Goal: Transaction & Acquisition: Download file/media

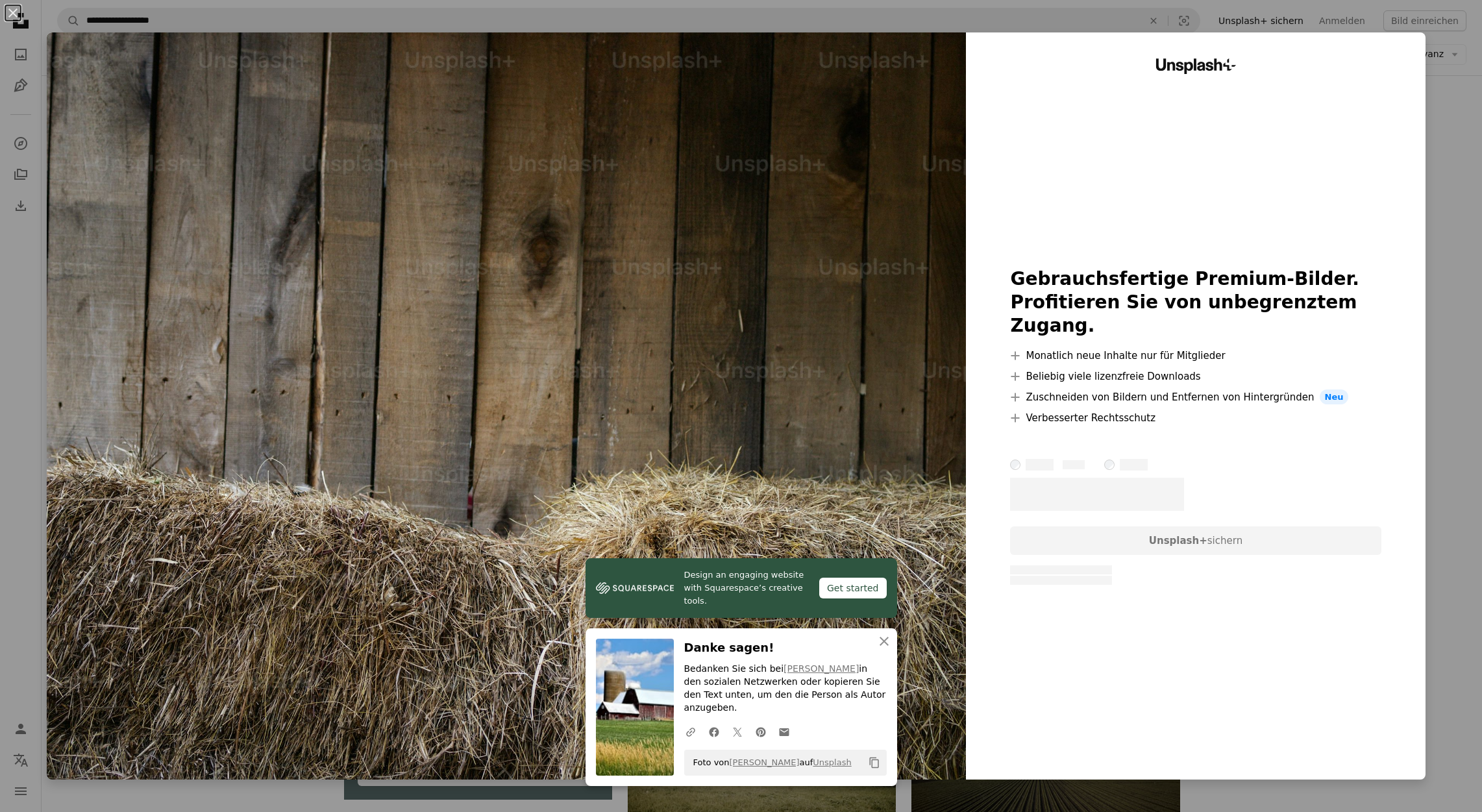
scroll to position [2535, 0]
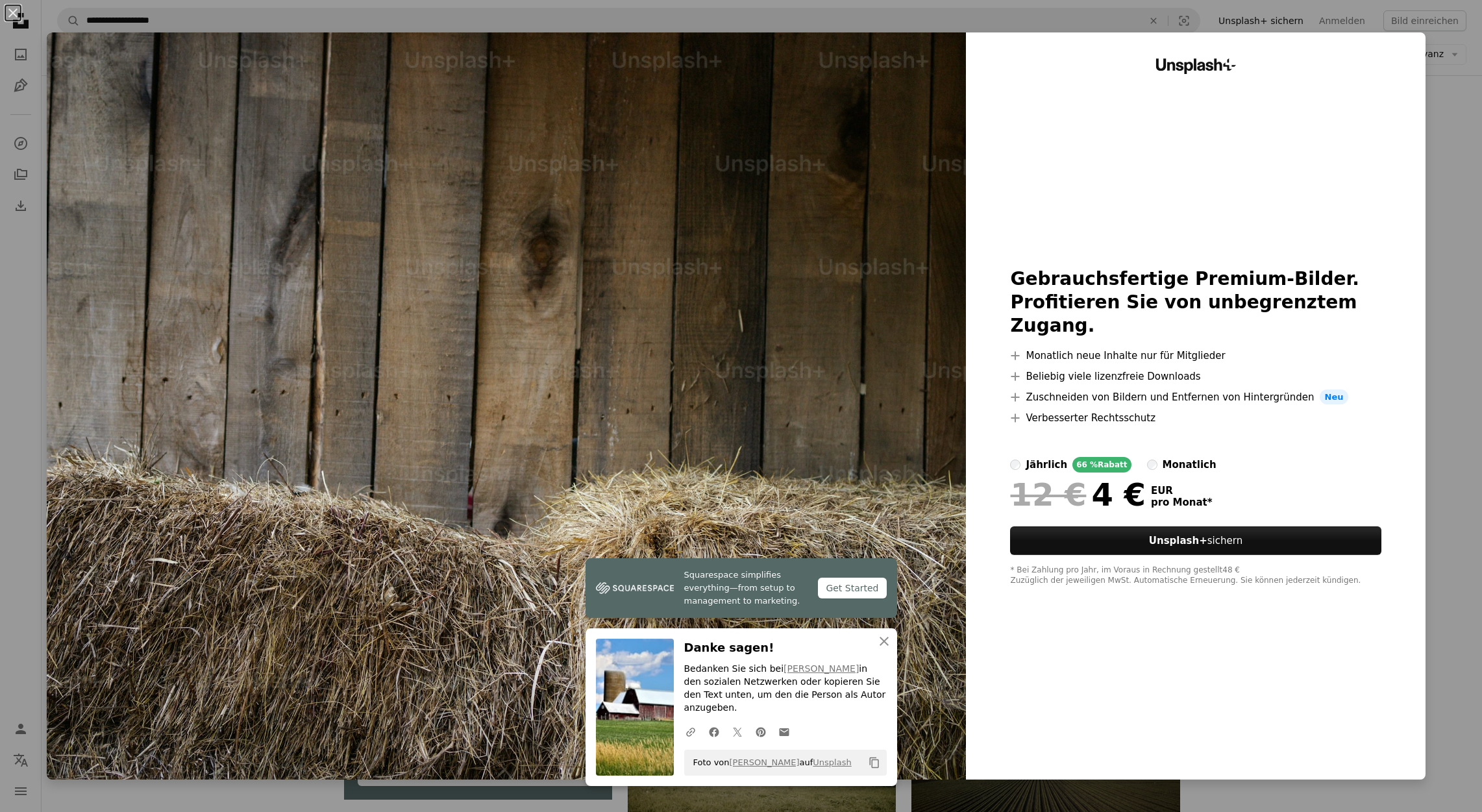
click at [1469, 182] on div "An X shape Squarespace simplifies everything—from setup to management to market…" at bounding box center [741, 406] width 1482 height 812
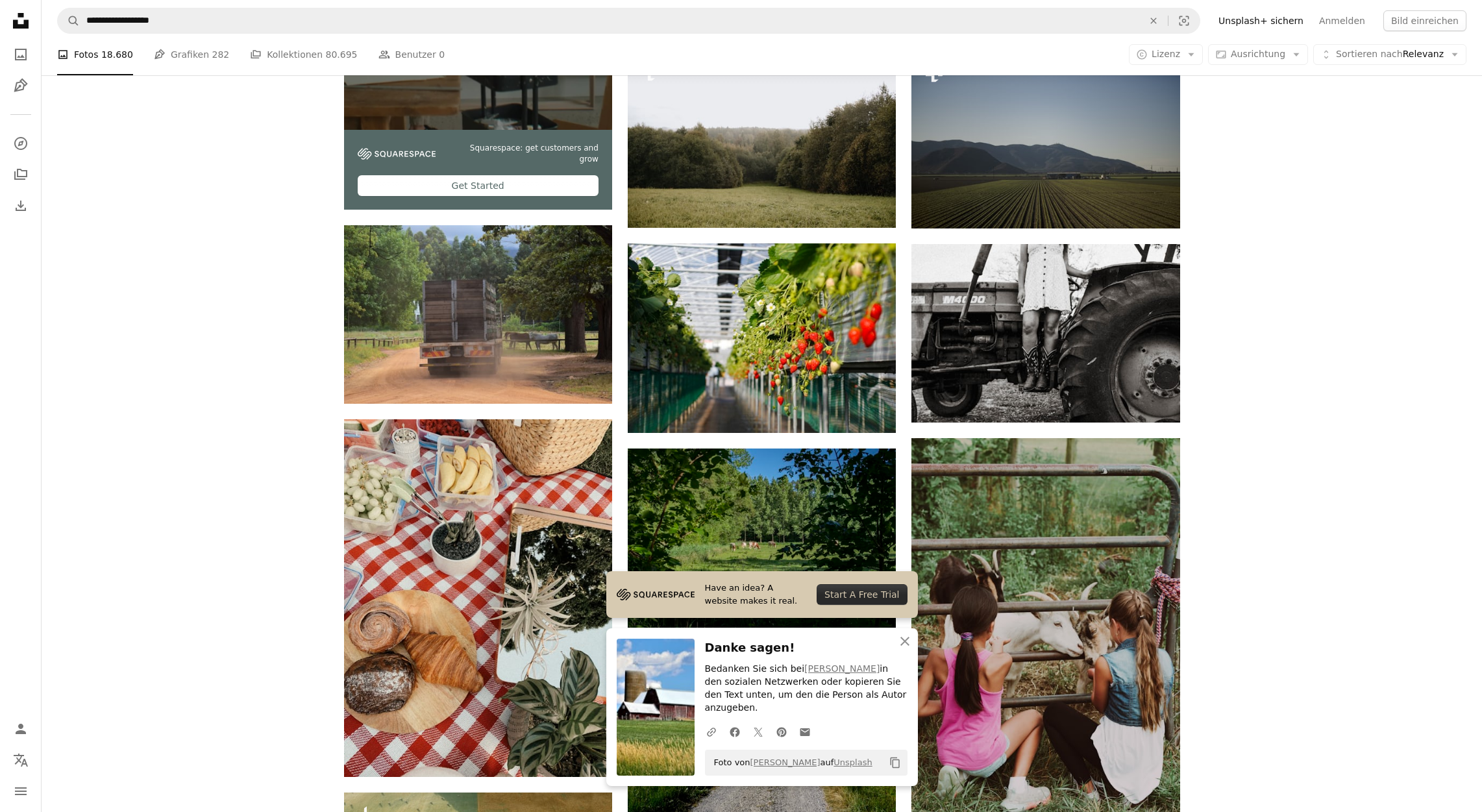
scroll to position [3236, 0]
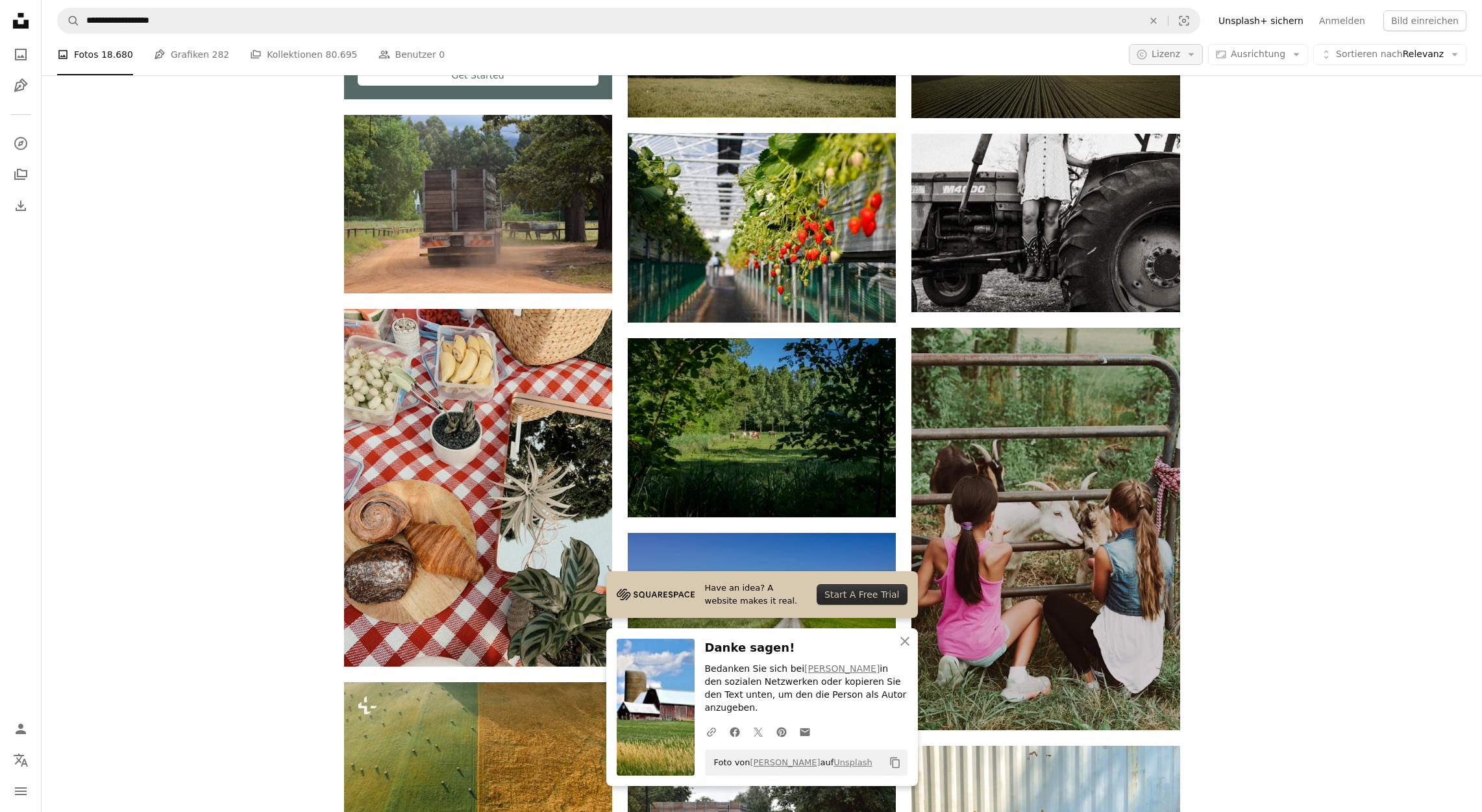
click at [1194, 55] on icon "button" at bounding box center [1190, 55] width 6 height 3
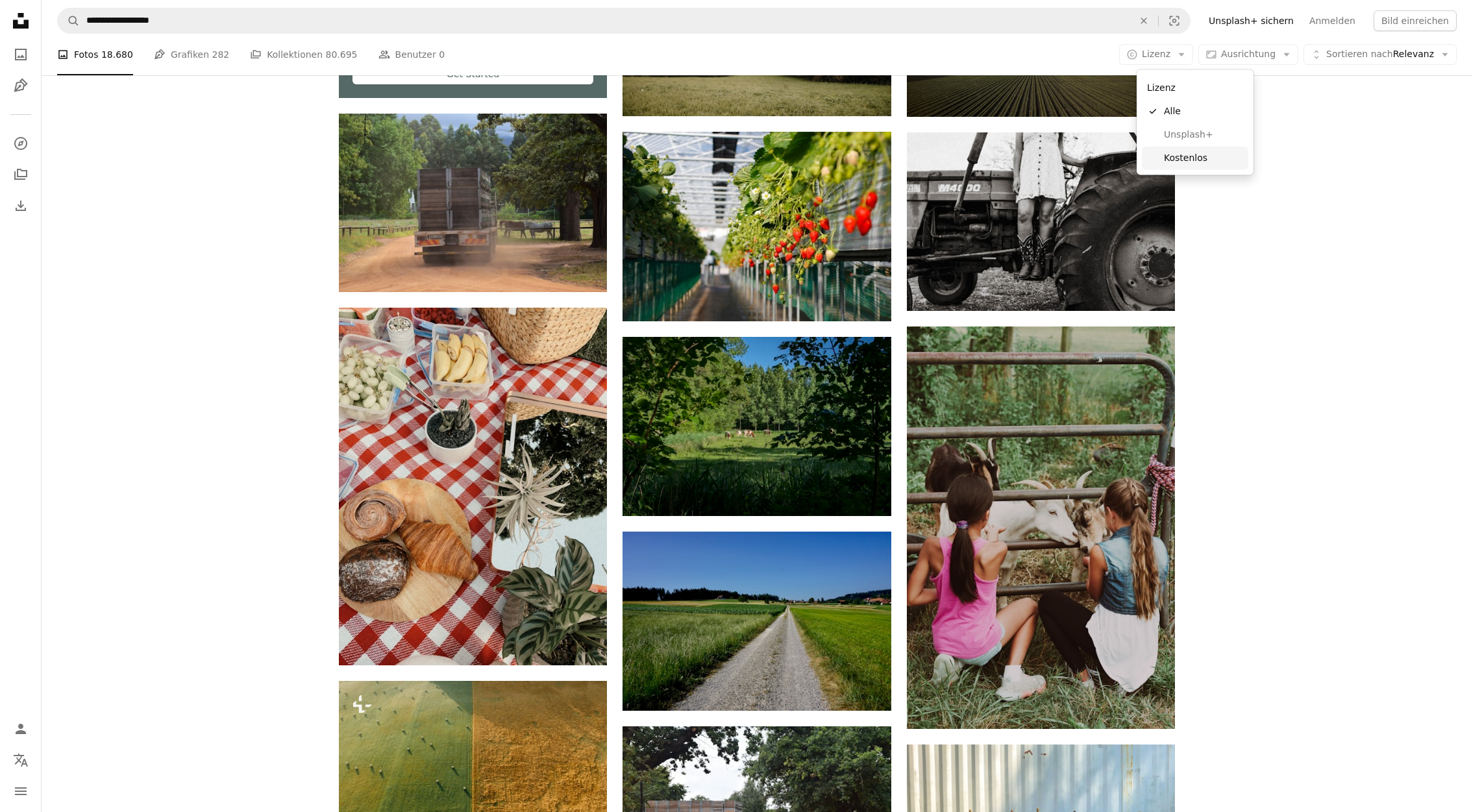
click at [1186, 152] on span "Kostenlos" at bounding box center [1204, 158] width 79 height 13
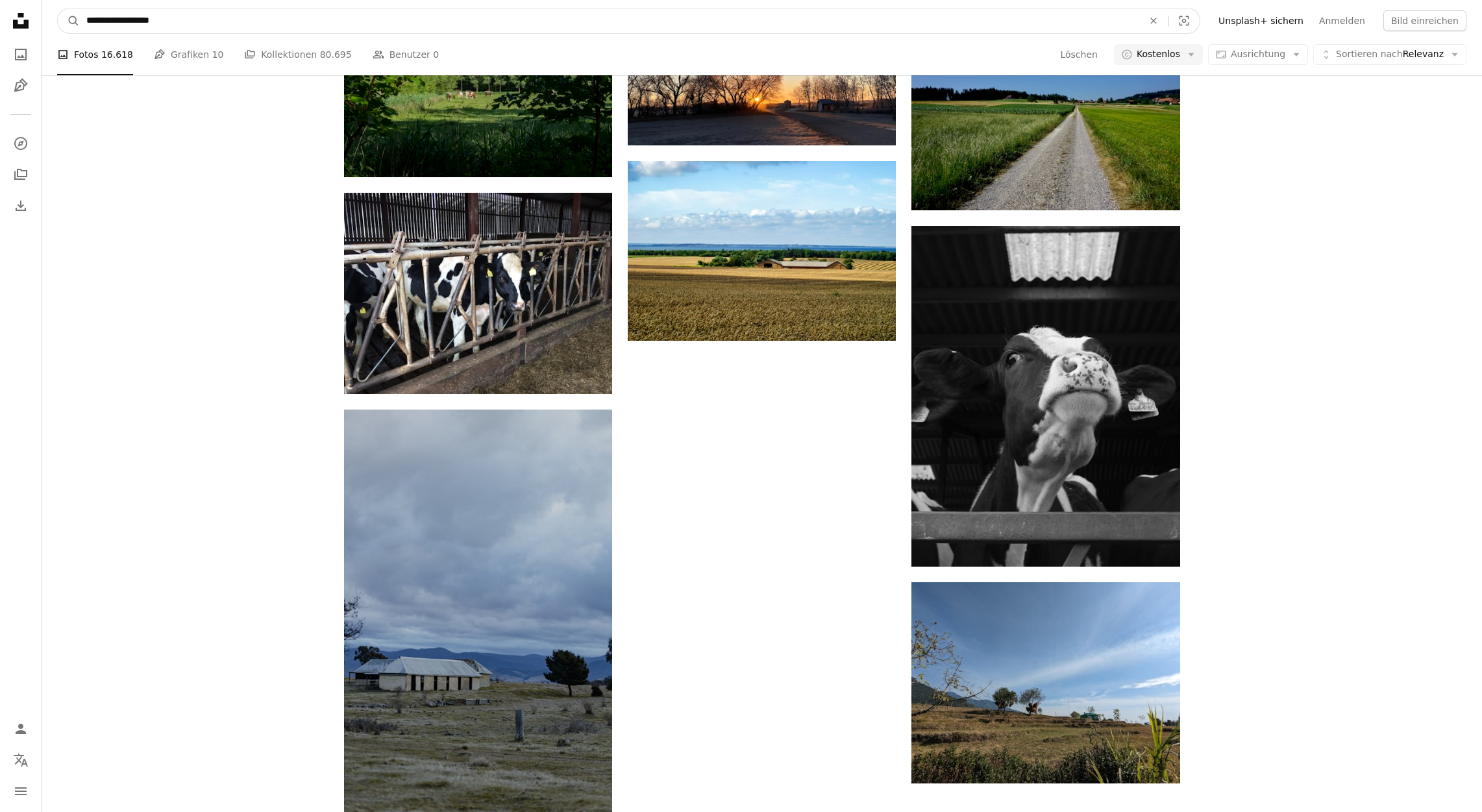
click at [128, 24] on input "**********" at bounding box center [610, 21] width 1059 height 25
type input "*******"
click at [69, 21] on button "A magnifying glass" at bounding box center [69, 21] width 22 height 25
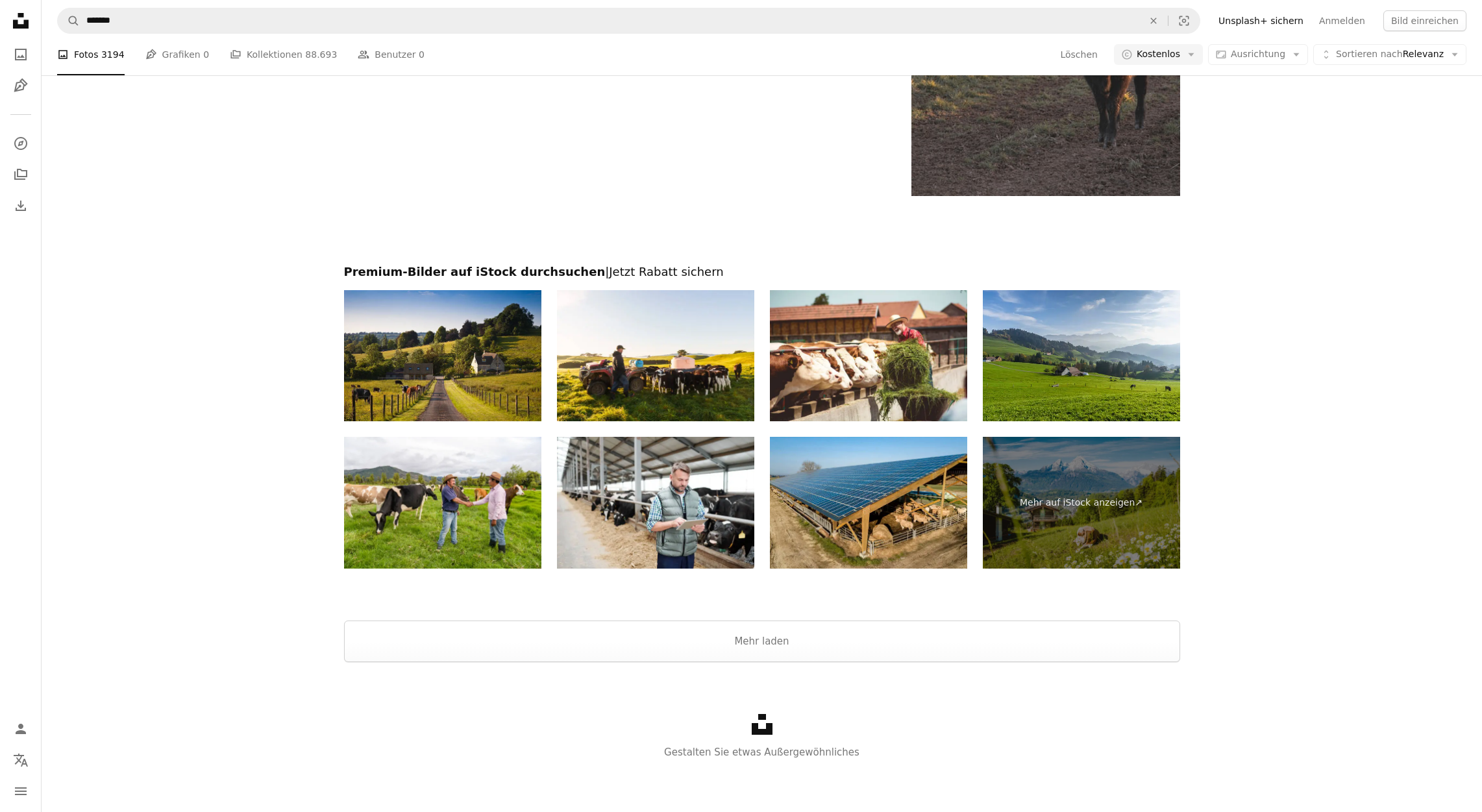
scroll to position [223, 0]
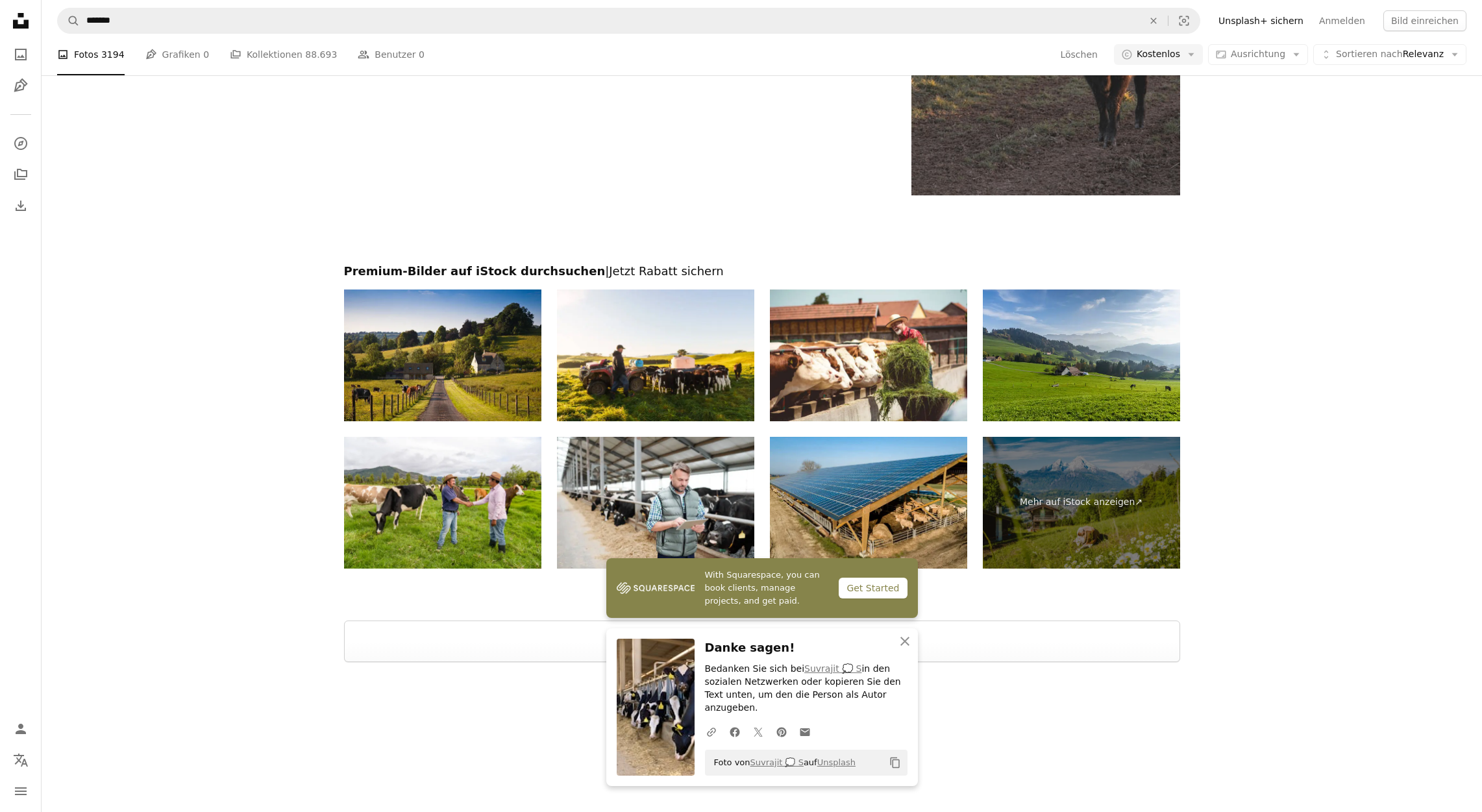
scroll to position [484, 0]
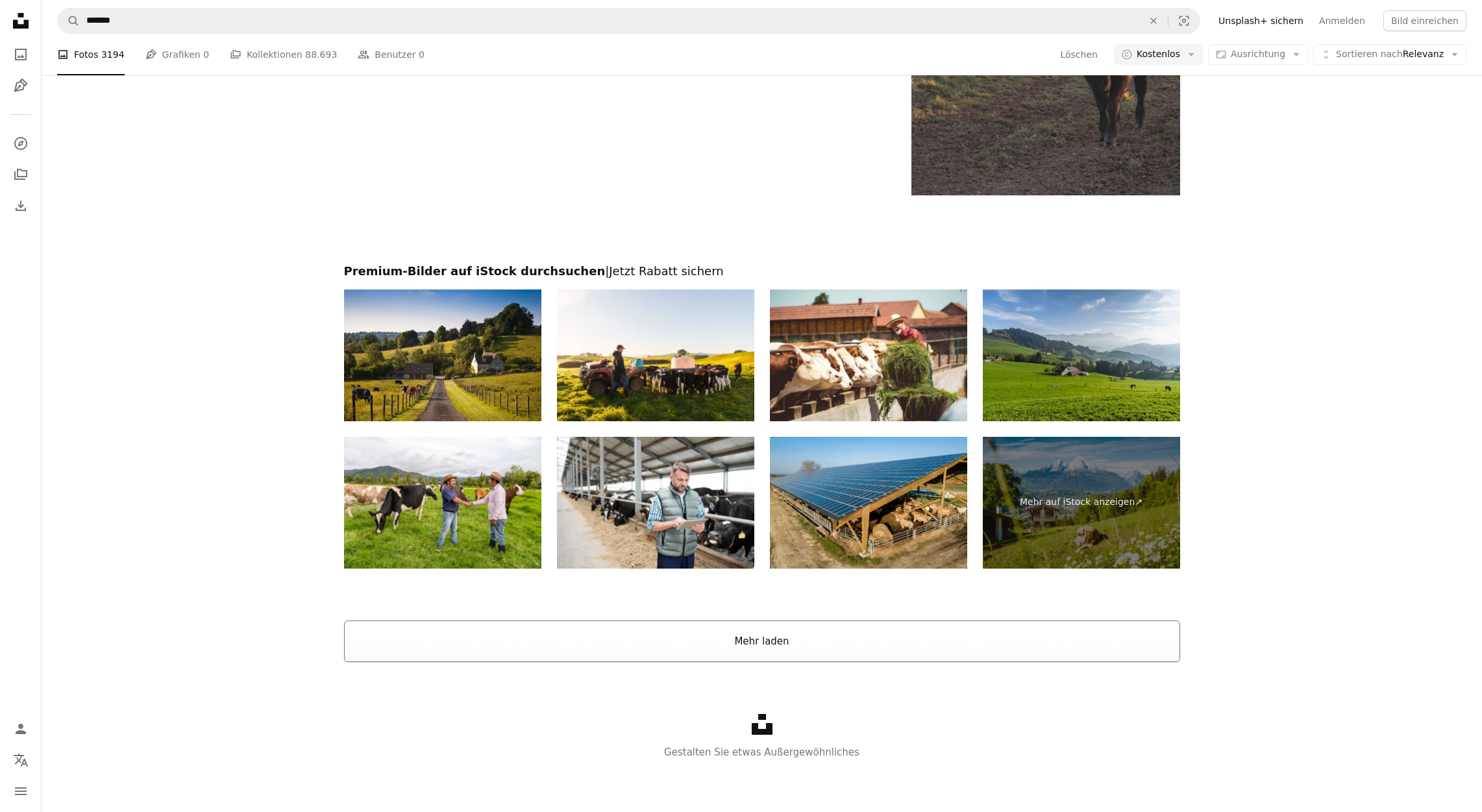
click at [782, 634] on button "Mehr laden" at bounding box center [762, 642] width 836 height 41
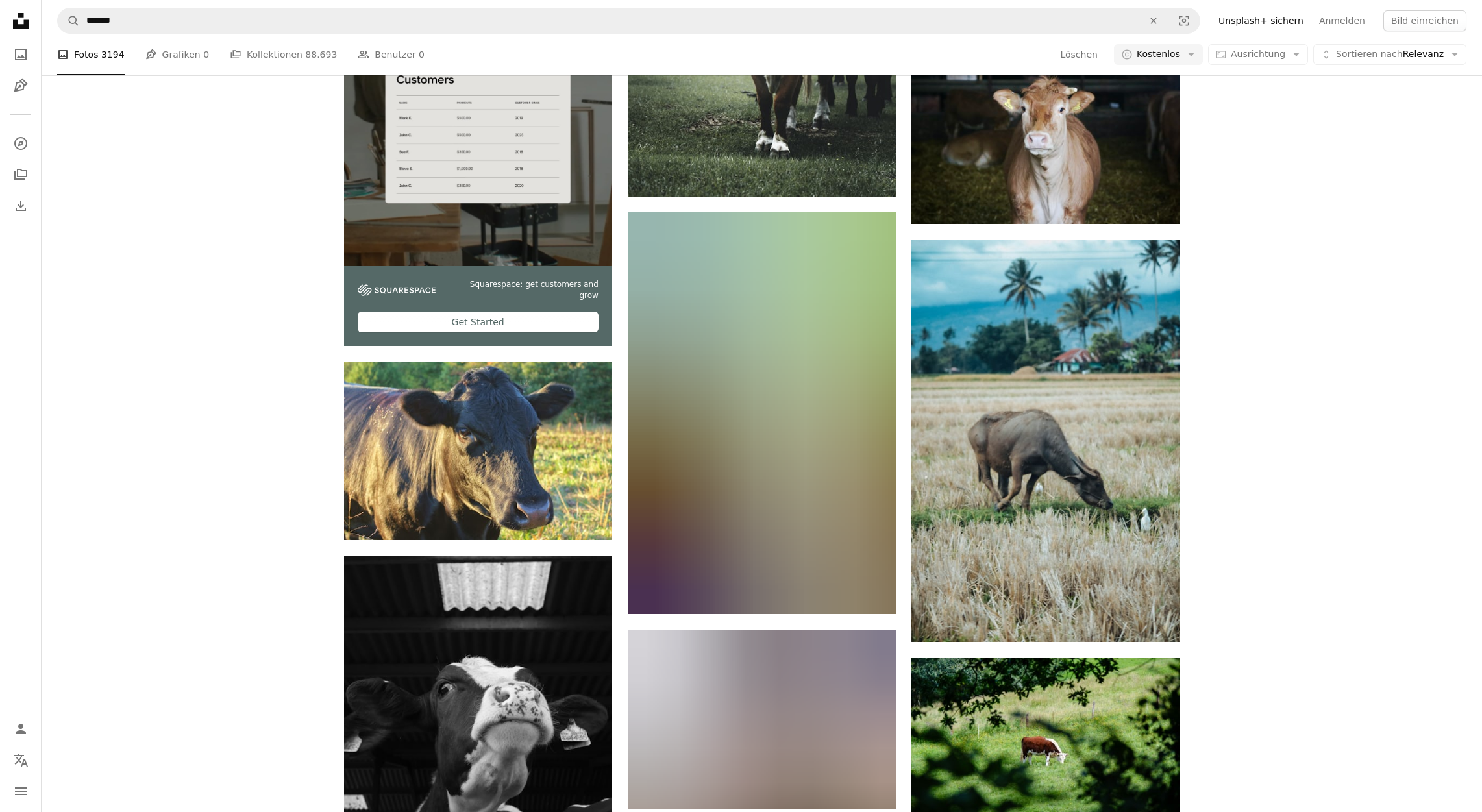
scroll to position [2495, 0]
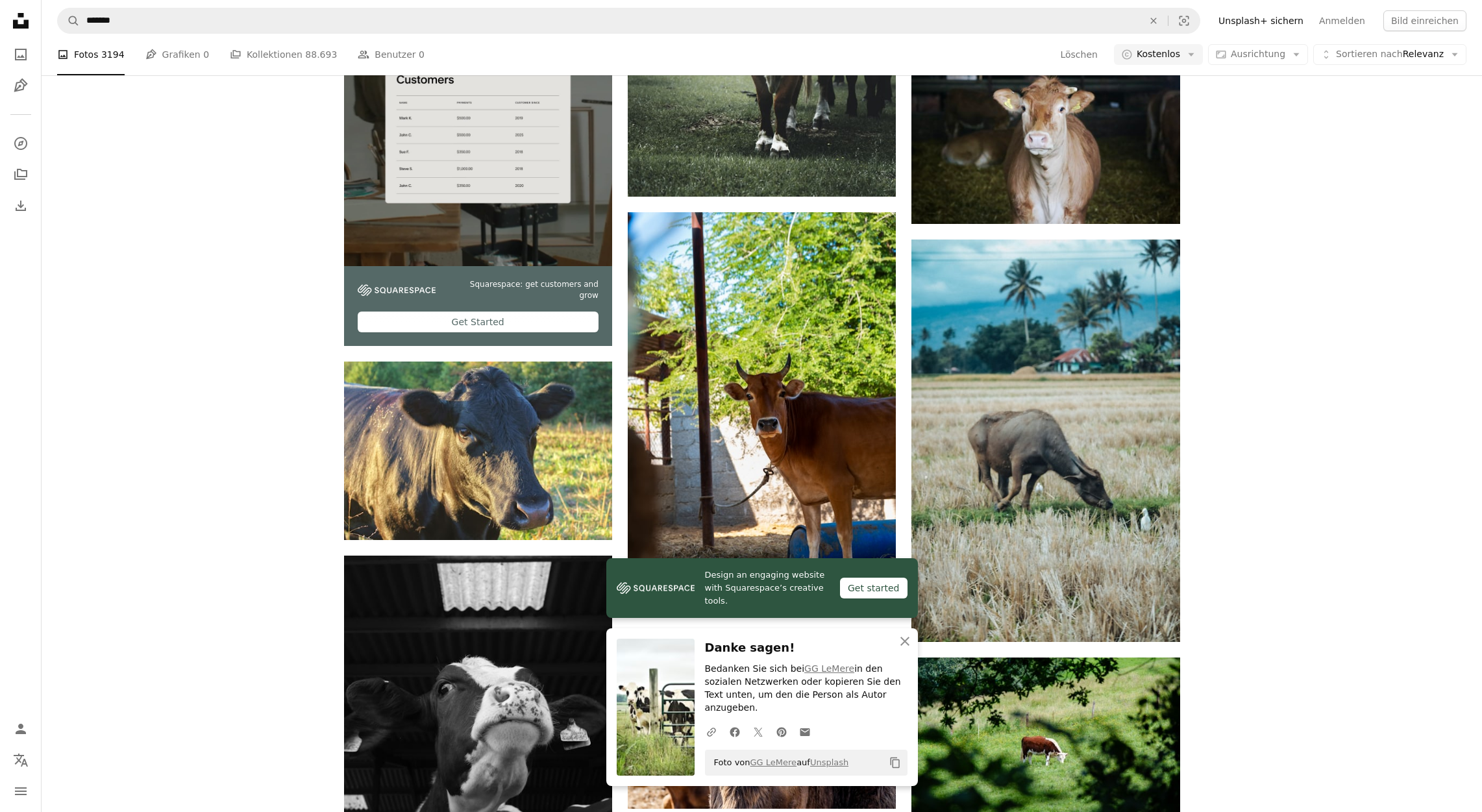
click at [1299, 505] on div "A heart A plus sign [PERSON_NAME] Für Anfragen verfügbar A checkmark inside of …" at bounding box center [761, 54] width 1441 height 5827
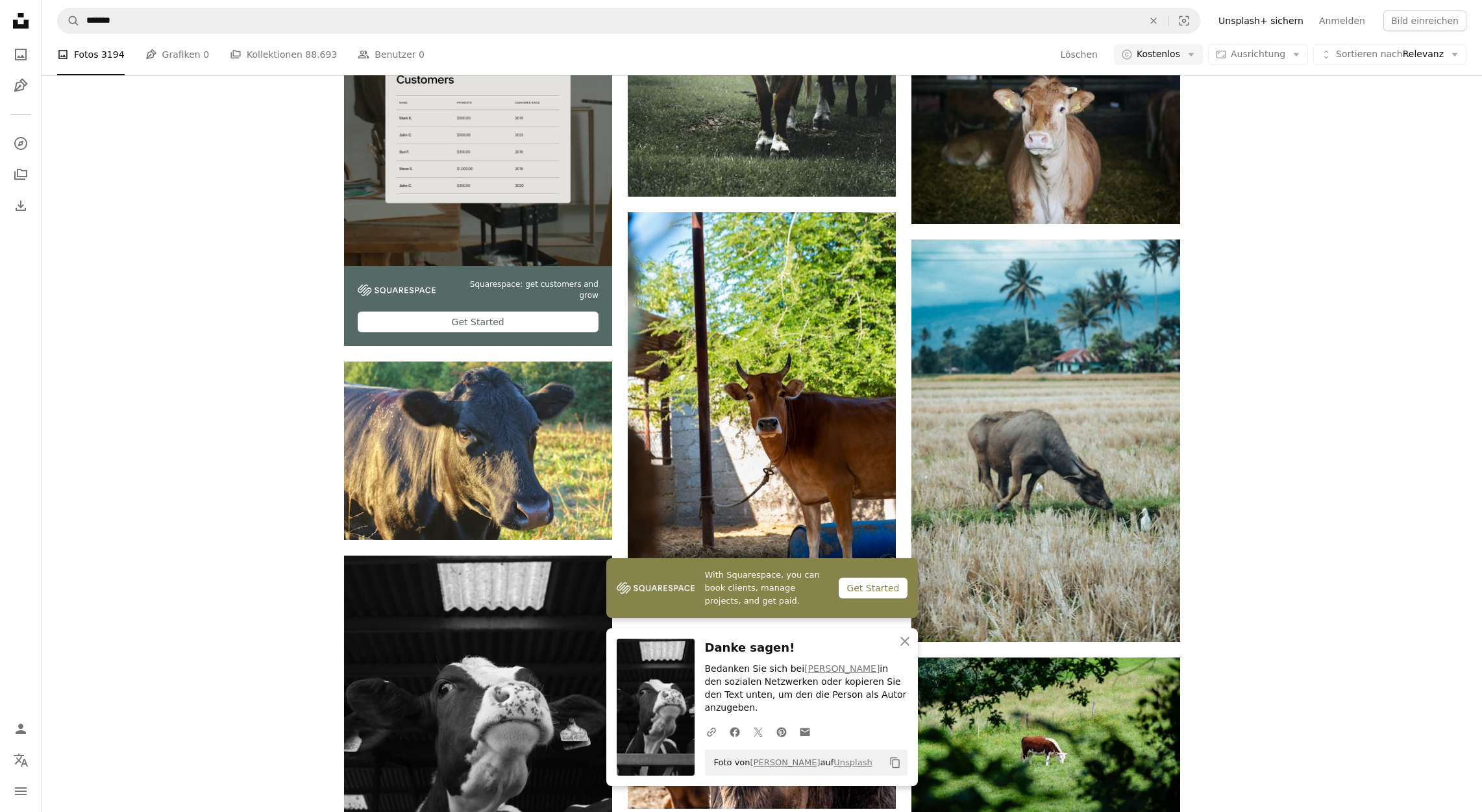
click at [1262, 394] on div "A heart A plus sign [PERSON_NAME] Für Anfragen verfügbar A checkmark inside of …" at bounding box center [761, 54] width 1441 height 5827
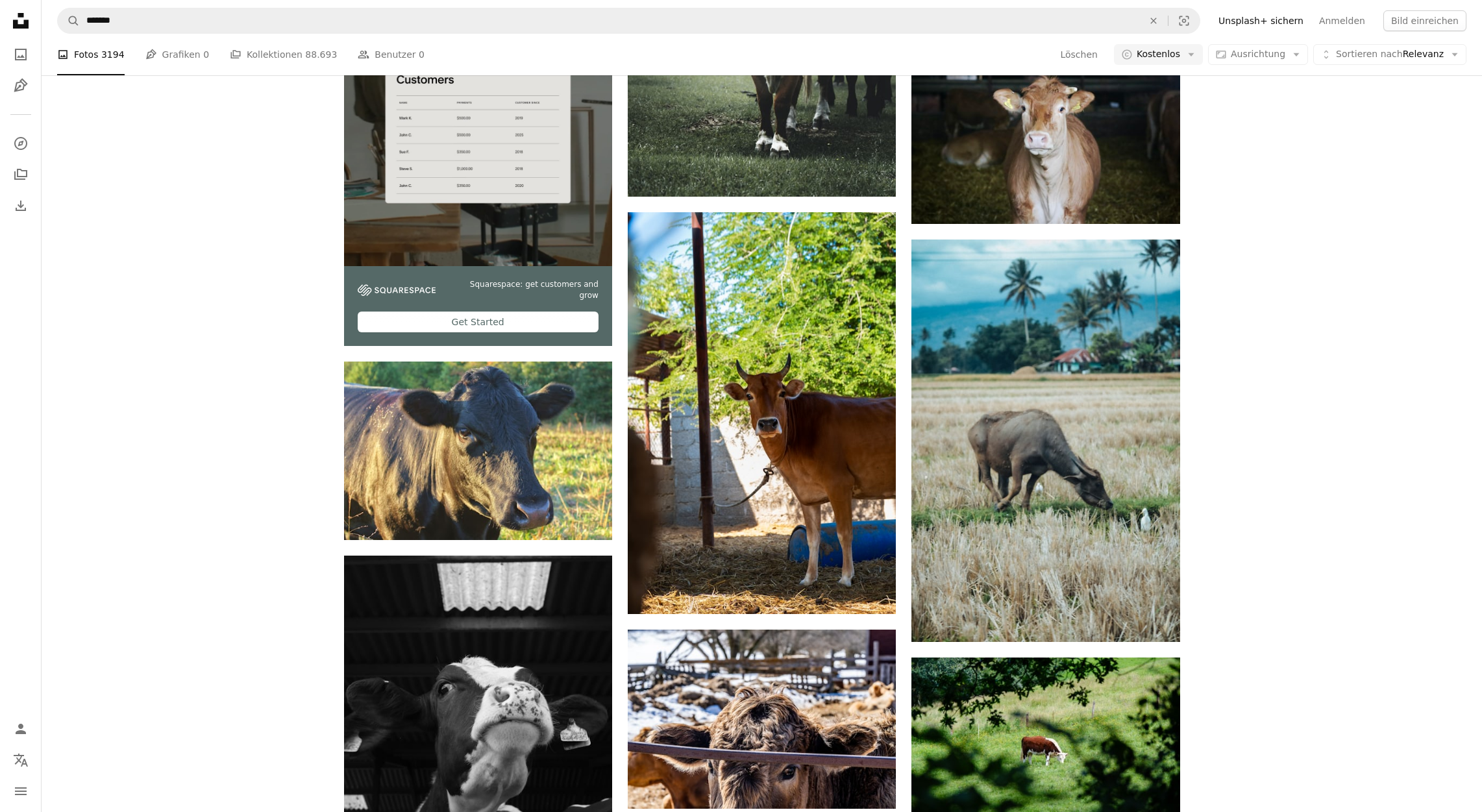
scroll to position [23335, 0]
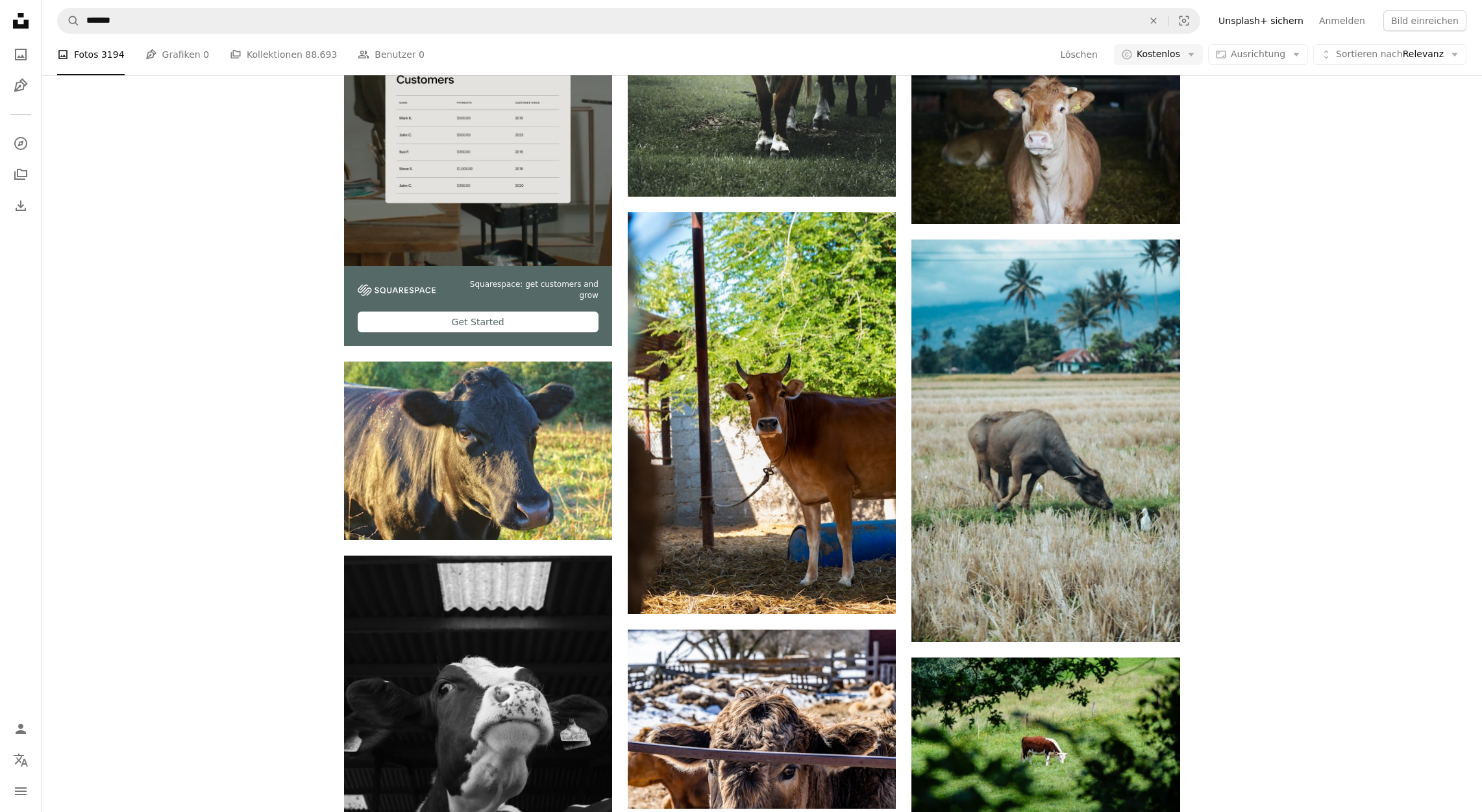
scroll to position [29506, 0]
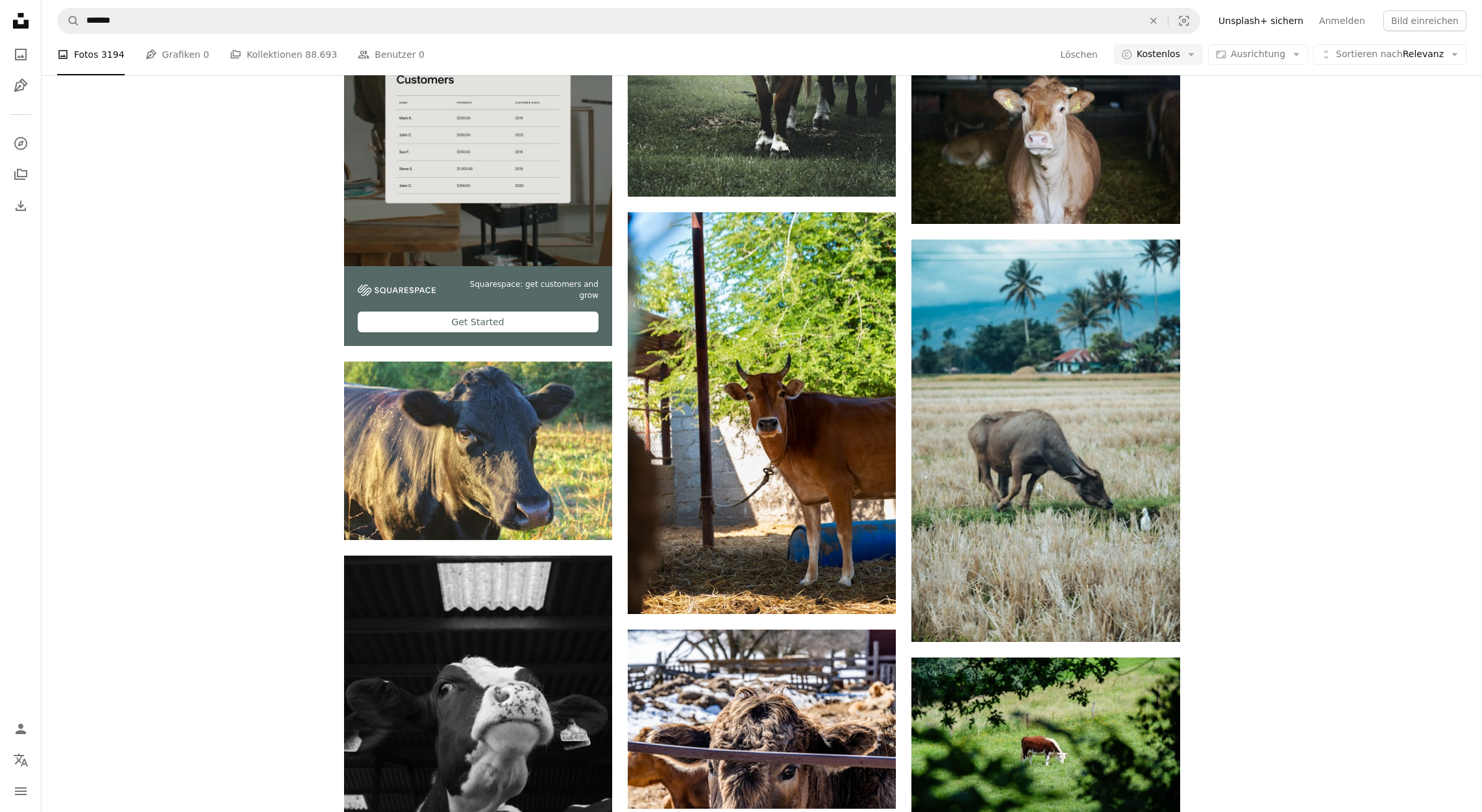
scroll to position [31721, 0]
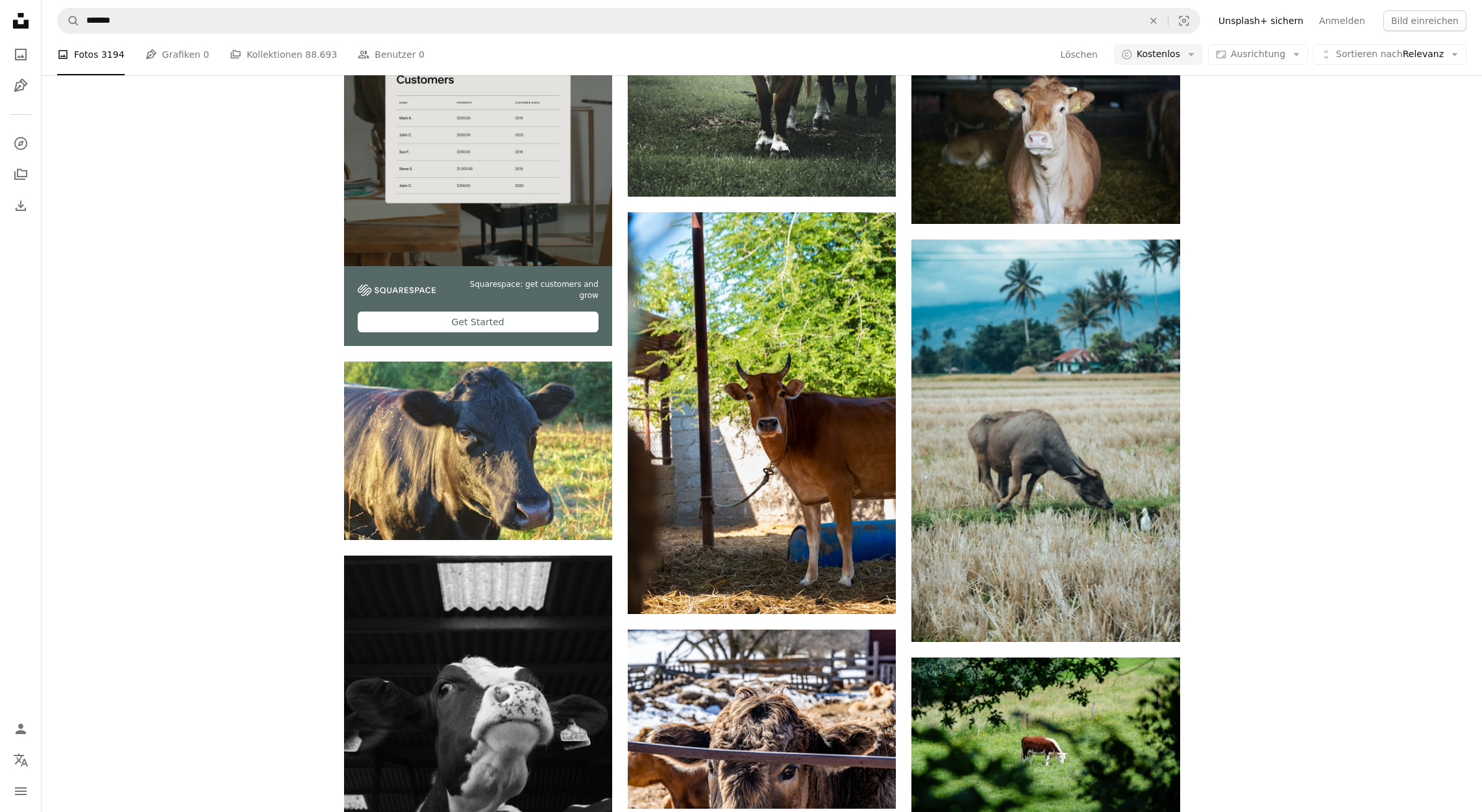
scroll to position [37340, 0]
